Goal: Go to known website: Go to known website

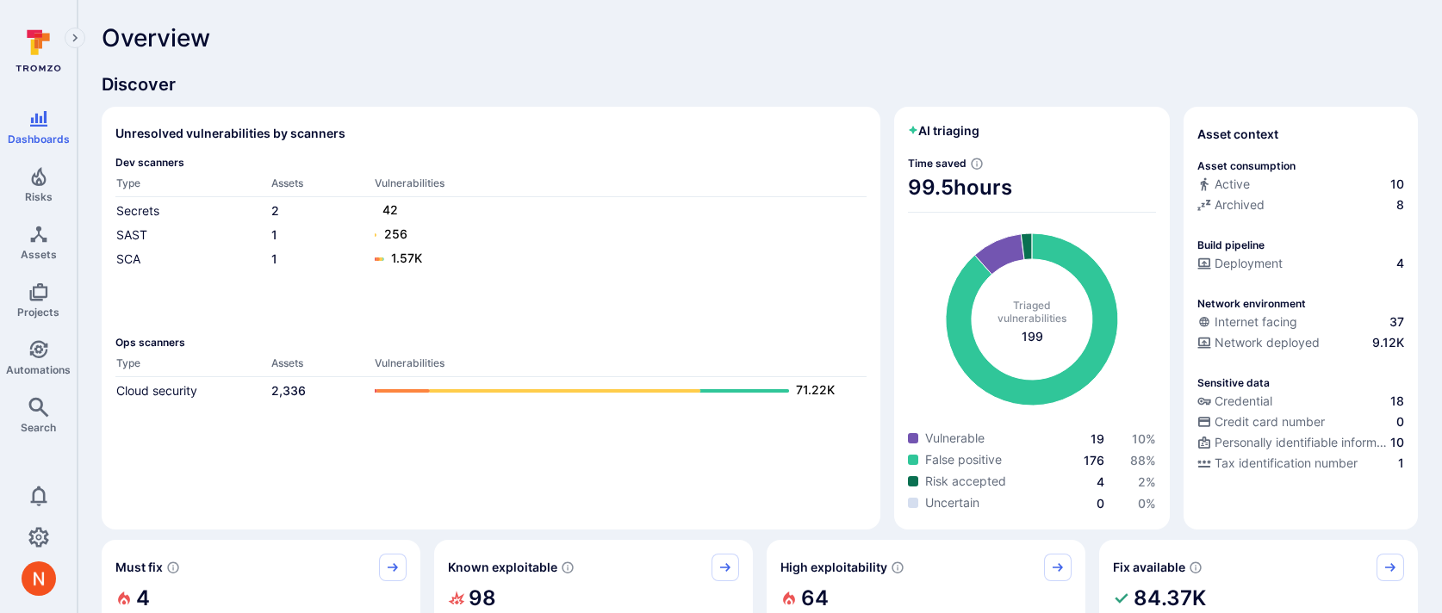
click at [533, 88] on span "Discover" at bounding box center [760, 84] width 1317 height 24
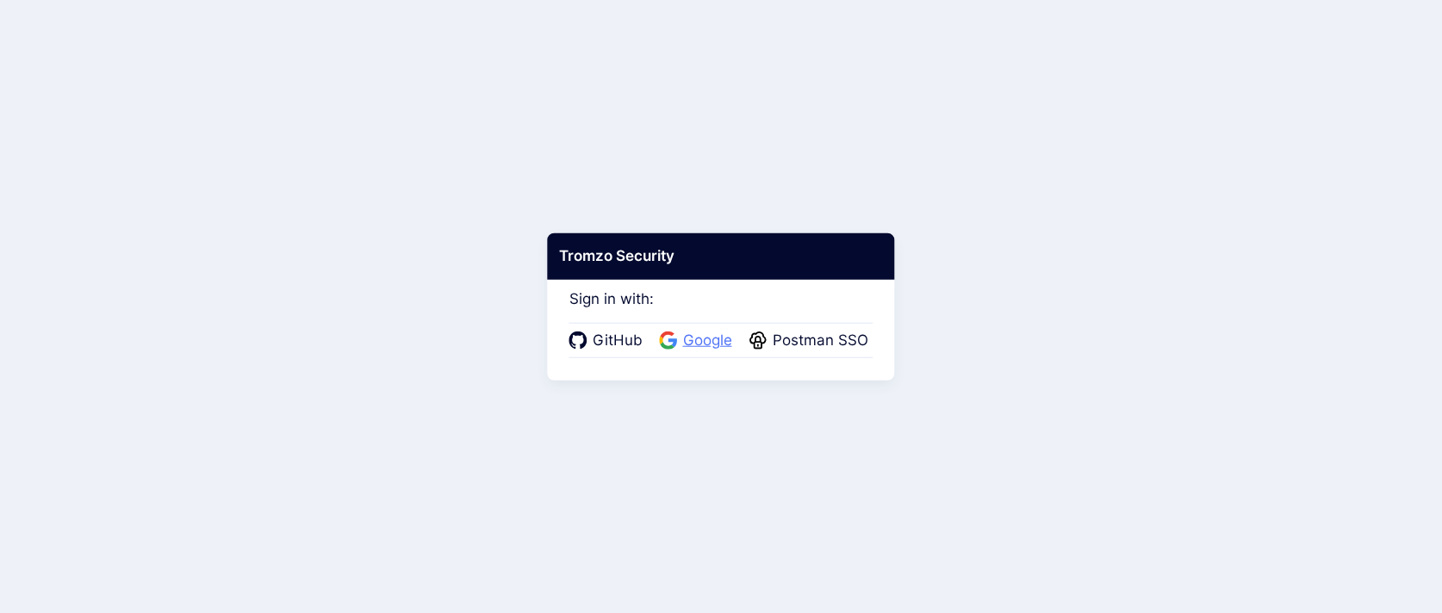
click at [695, 336] on span "Google" at bounding box center [707, 341] width 59 height 22
